Goal: Task Accomplishment & Management: Manage account settings

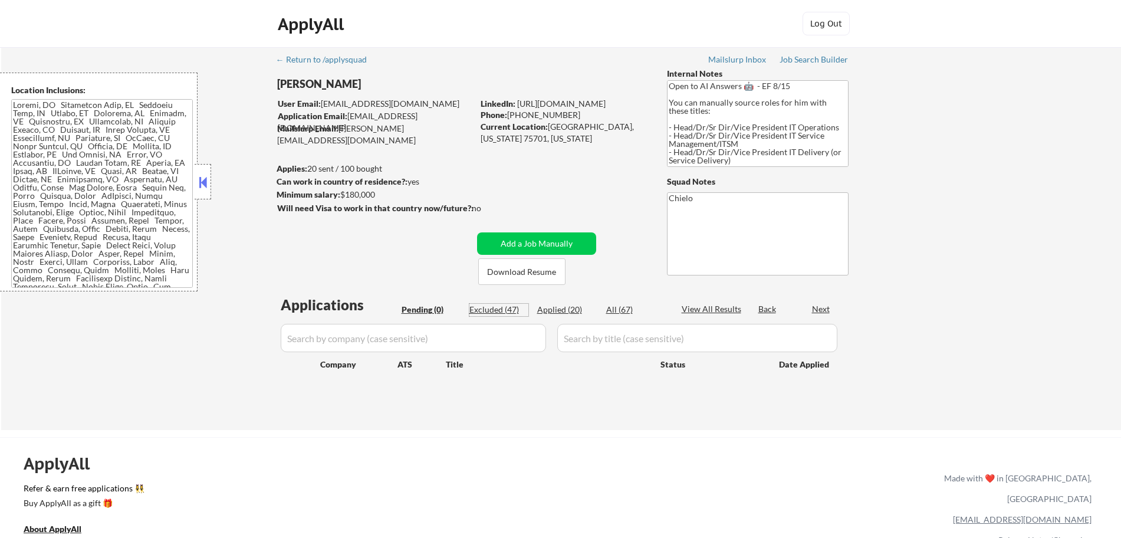
click at [496, 313] on div "Excluded (47)" at bounding box center [498, 310] width 59 height 12
select select ""excluded__bad_match_""
select select ""excluded__location_""
select select ""excluded__salary_""
select select ""excluded__location_""
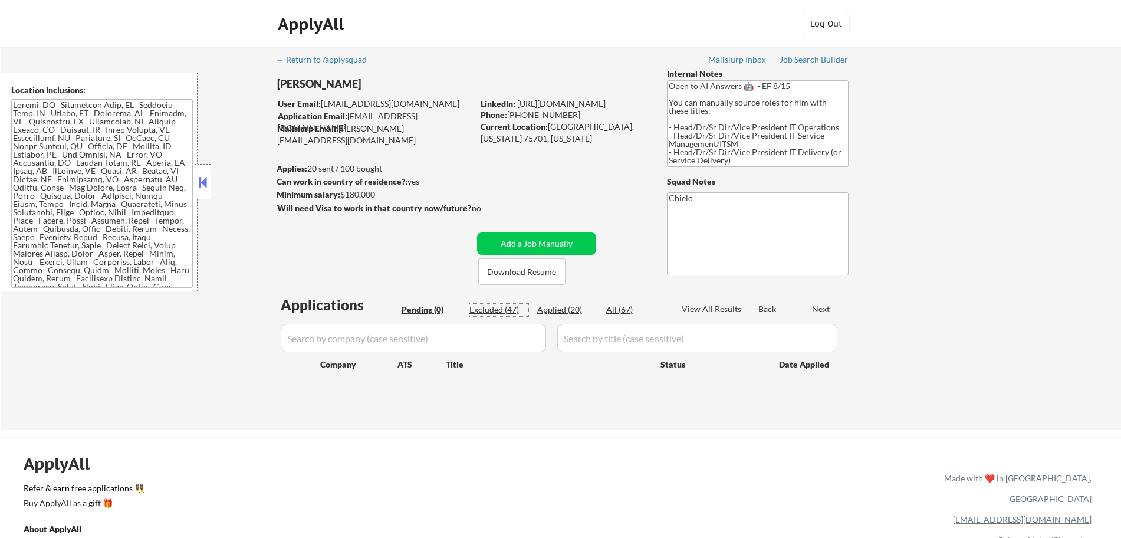
select select ""excluded__salary_""
select select ""excluded__location_""
select select ""excluded__bad_match_""
select select ""excluded__expired_""
select select ""excluded__location_""
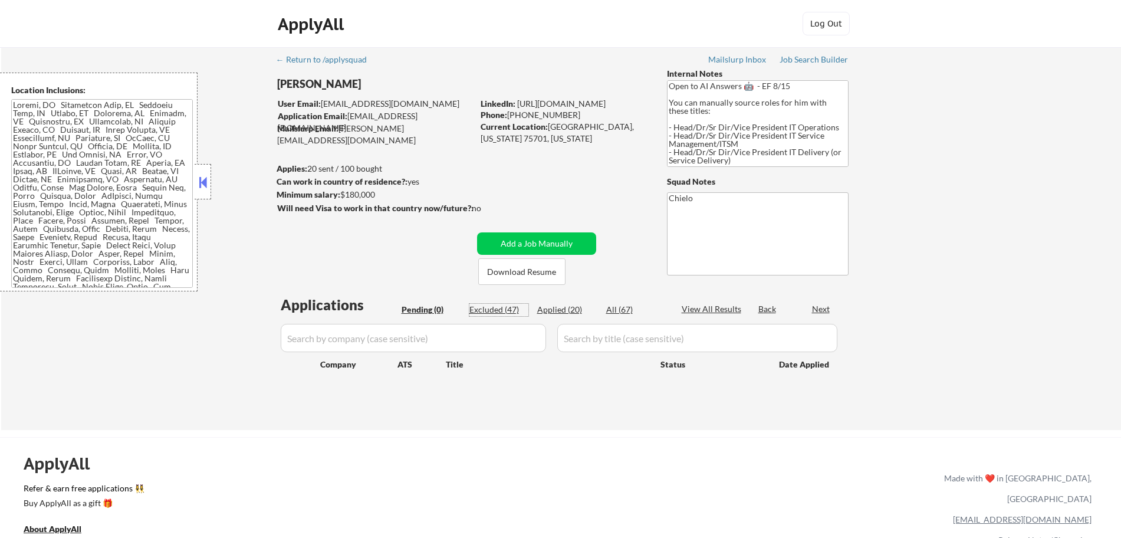
select select ""excluded__expired_""
select select ""excluded__blocklist_""
select select ""excluded__expired_""
select select ""excluded__other_""
select select ""excluded__location_""
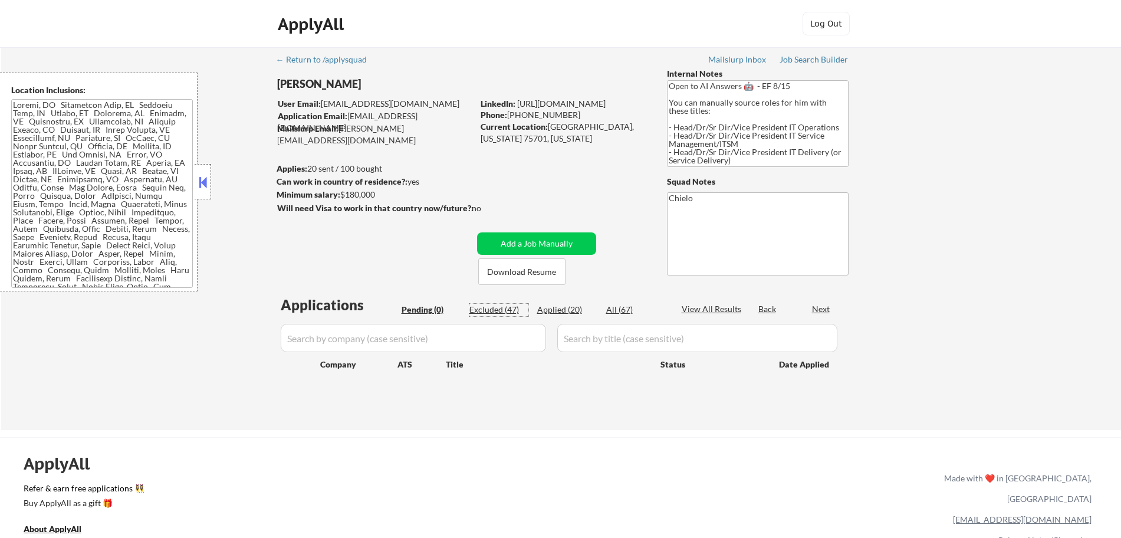
select select ""excluded__expired_""
select select ""excluded__bad_match_""
select select ""excluded__location_""
select select ""excluded__bad_match_""
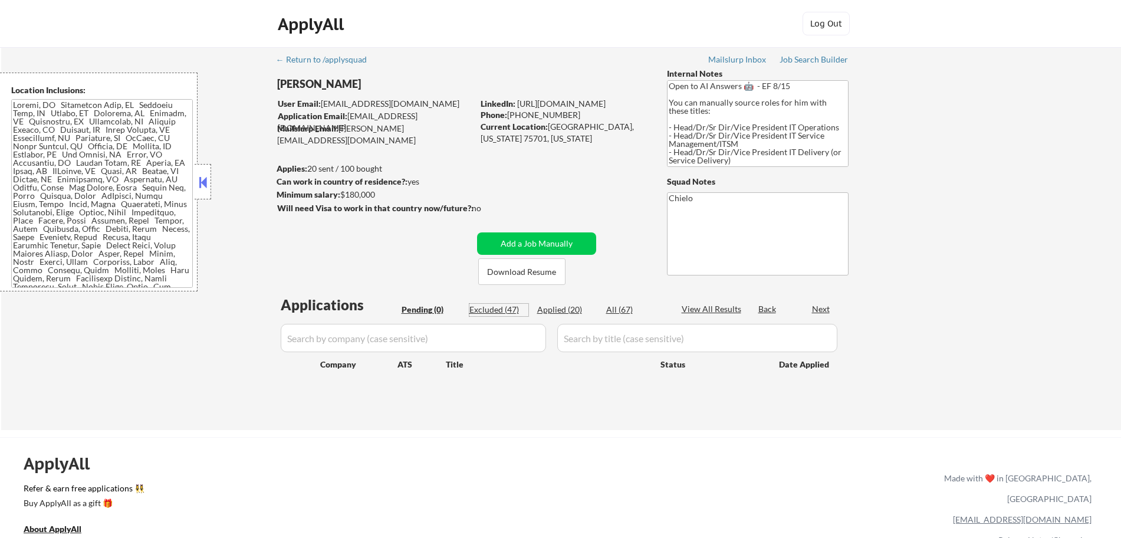
select select ""excluded__location_""
select select ""excluded__bad_match_""
select select ""excluded__location_""
select select ""excluded__bad_match_""
select select ""excluded__location_""
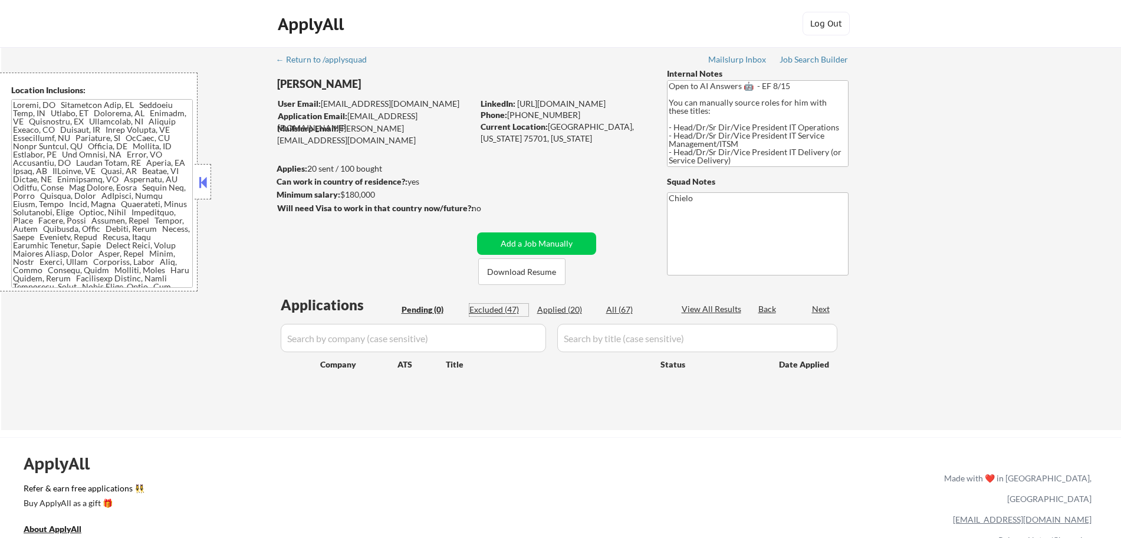
select select ""excluded__salary_""
select select ""excluded__expired_""
select select ""excluded__salary_""
select select ""excluded__location_""
select select ""excluded__bad_match_""
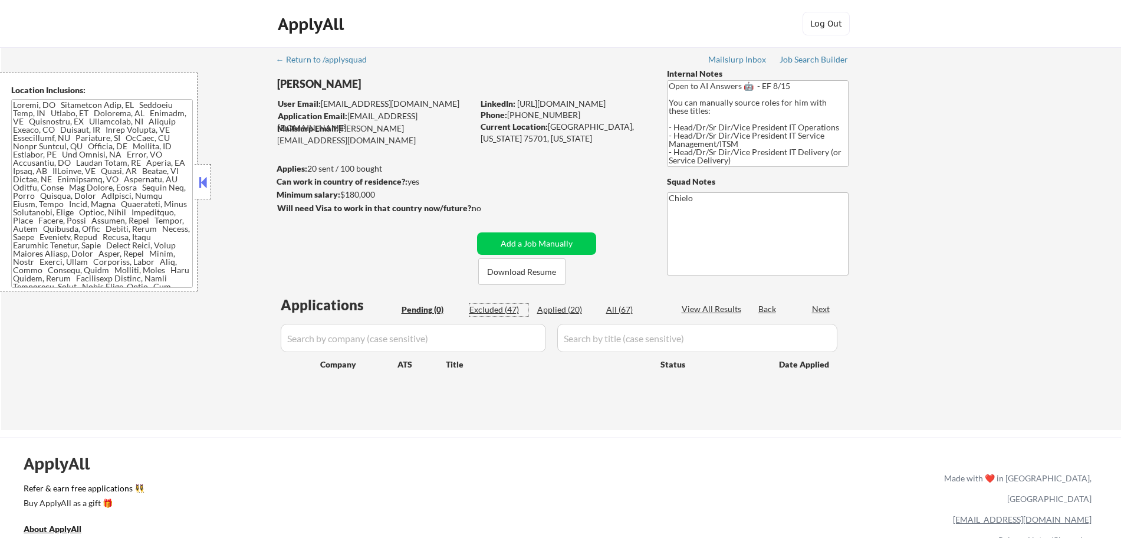
select select ""excluded__bad_match_""
select select ""excluded__expired_""
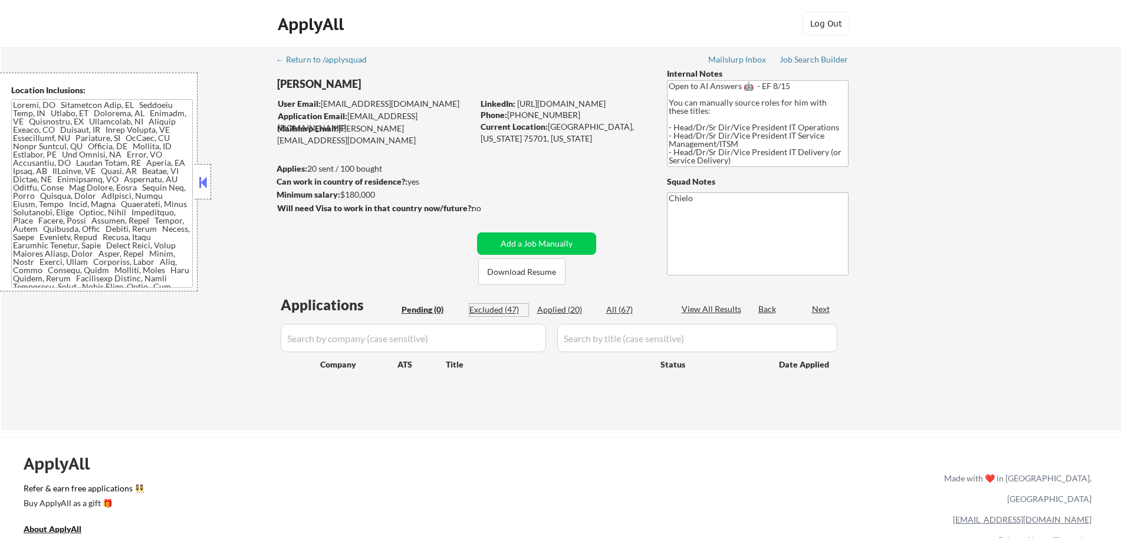
select select ""excluded__expired_""
select select ""excluded__bad_match_""
select select ""excluded__expired_""
select select ""excluded__location_""
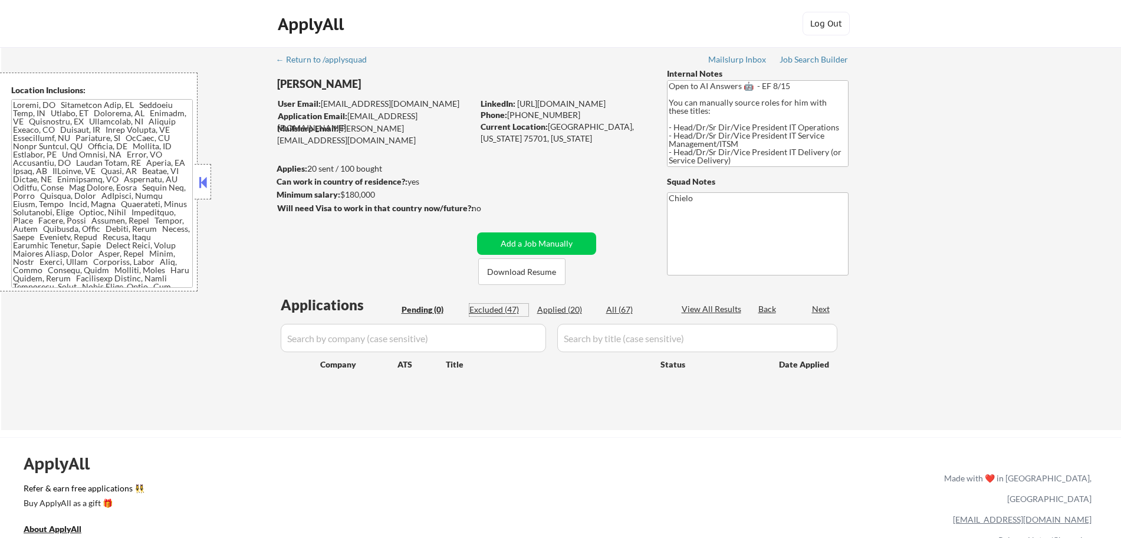
select select ""excluded__bad_match_""
select select ""excluded__salary_""
select select ""excluded__bad_match_""
select select ""excluded__location_""
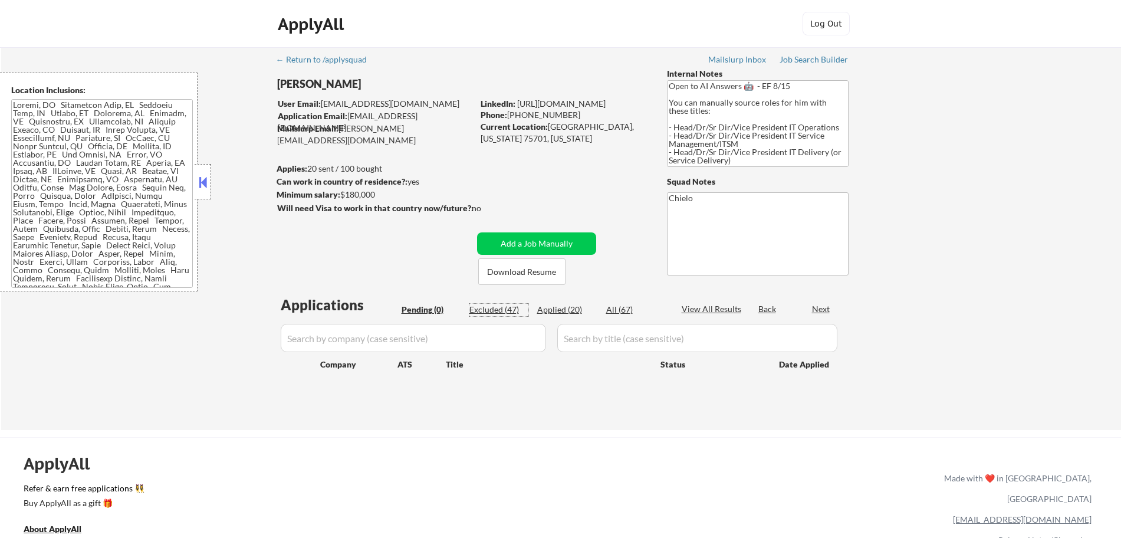
select select ""excluded__expired_""
select select ""excluded__bad_match_""
select select ""excluded__expired_""
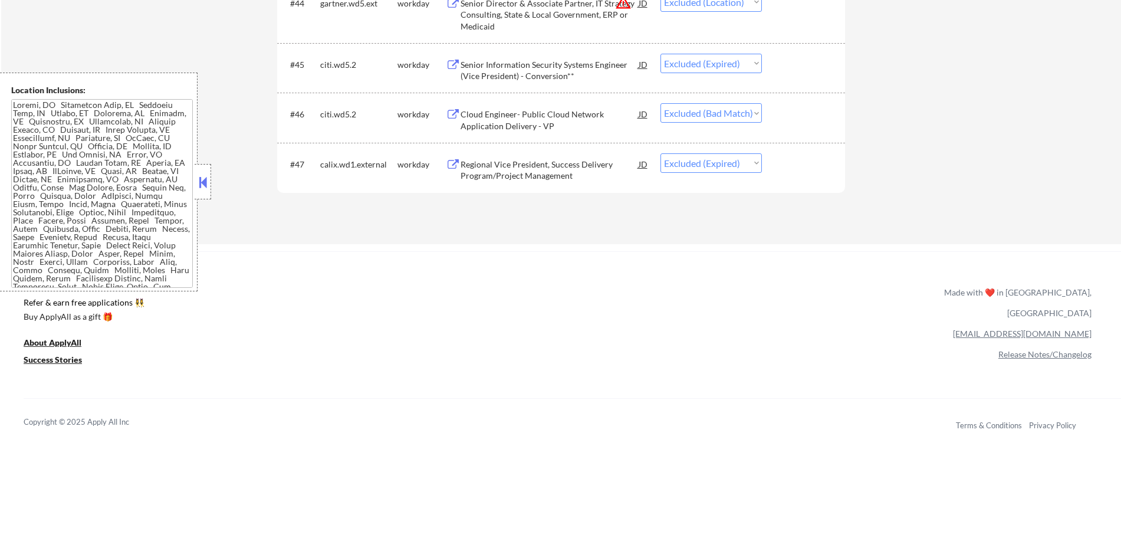
scroll to position [2406, 0]
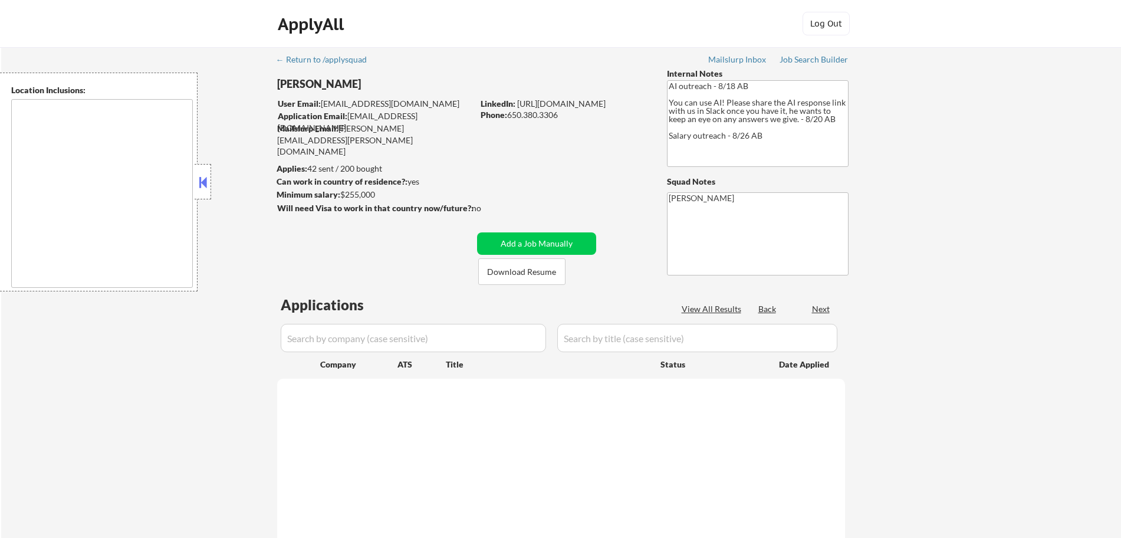
select select ""pending""
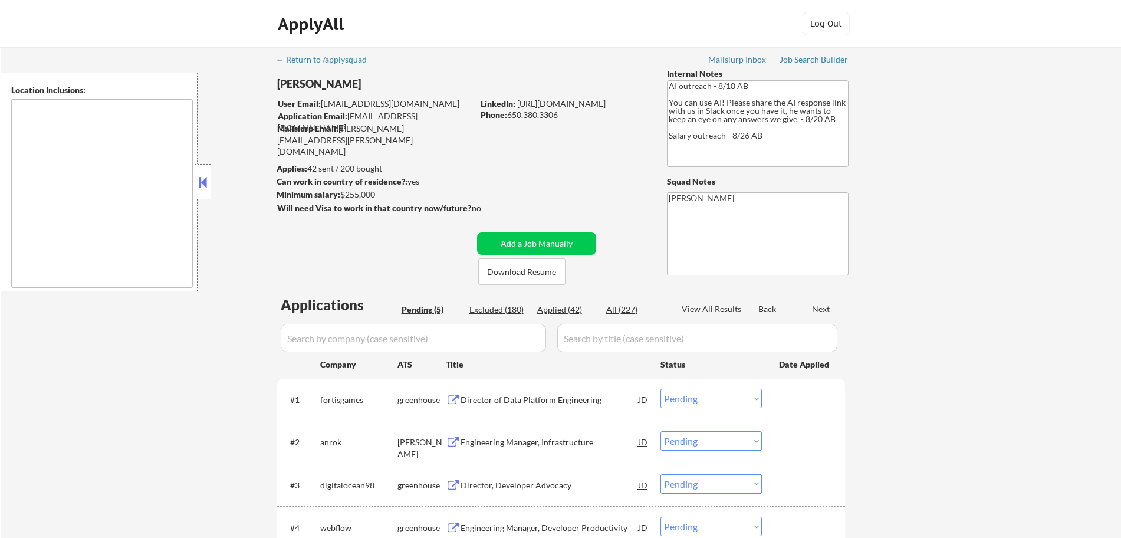
type textarea "San Francisco, CA Daly City, CA South San Francisco, CA Brisbane, CA Colma, CA …"
